Goal: Transaction & Acquisition: Subscribe to service/newsletter

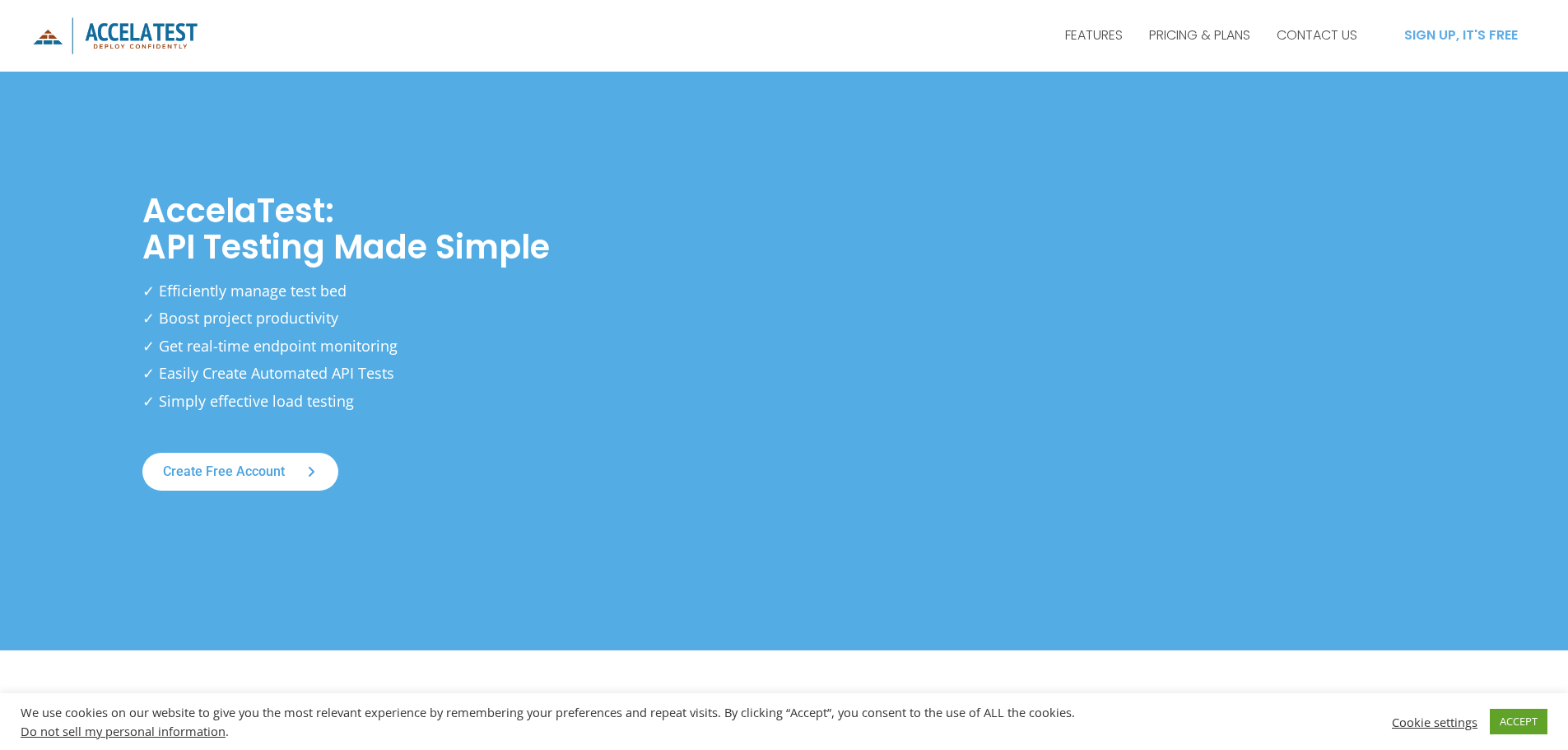
click at [1481, 21] on div "SIGN UP, IT'S FREE" at bounding box center [1461, 35] width 148 height 39
click at [1437, 29] on div "SIGN UP, IT'S FREE" at bounding box center [1461, 35] width 148 height 39
click at [1451, 40] on div "SIGN UP, IT'S FREE" at bounding box center [1461, 35] width 148 height 39
